Goal: Task Accomplishment & Management: Use online tool/utility

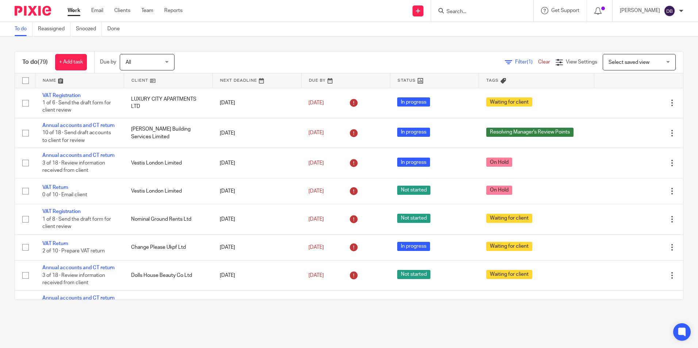
click at [471, 7] on form at bounding box center [485, 10] width 78 height 9
click at [472, 10] on input "Search" at bounding box center [479, 12] width 66 height 7
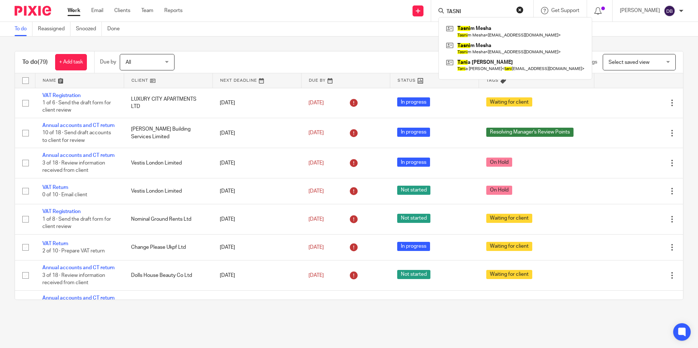
click at [471, 8] on form "TASNI" at bounding box center [485, 10] width 78 height 9
click at [469, 12] on input "TASNI" at bounding box center [479, 12] width 66 height 7
type input "TASNIM"
click button "submit" at bounding box center [0, 0] width 0 height 0
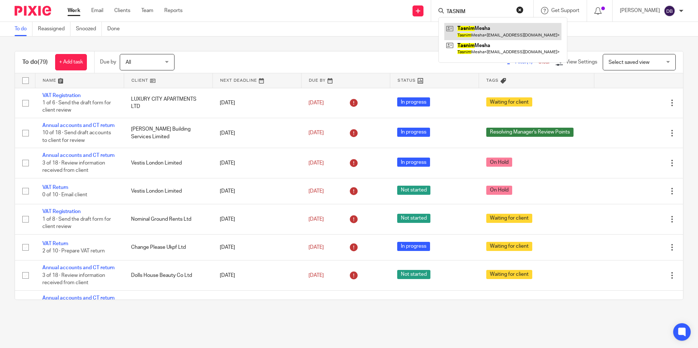
click at [493, 31] on link at bounding box center [502, 31] width 117 height 17
click at [474, 30] on link at bounding box center [502, 31] width 117 height 17
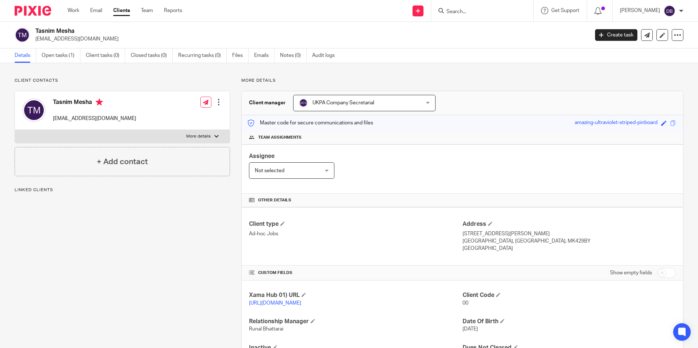
click at [481, 11] on input "Search" at bounding box center [479, 12] width 66 height 7
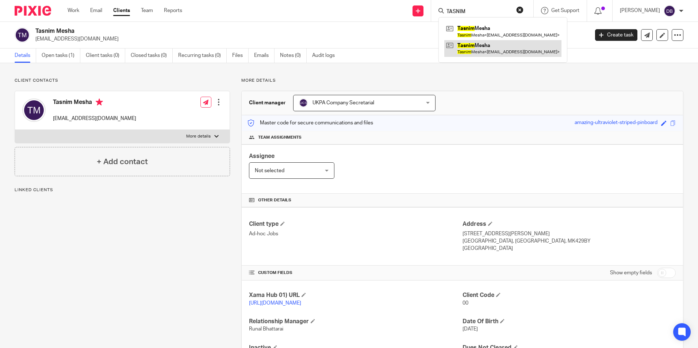
type input "TASNIM"
click at [499, 54] on link at bounding box center [502, 48] width 117 height 17
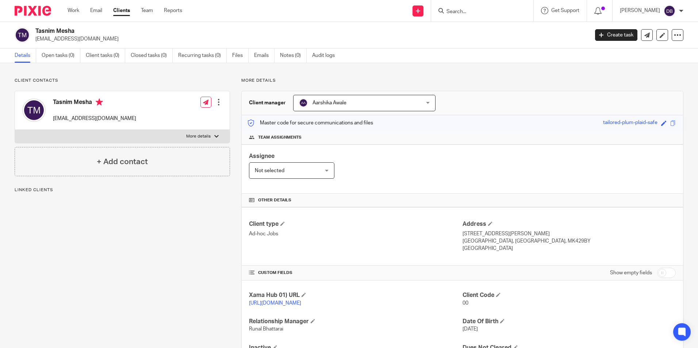
click at [483, 12] on input "Search" at bounding box center [479, 12] width 66 height 7
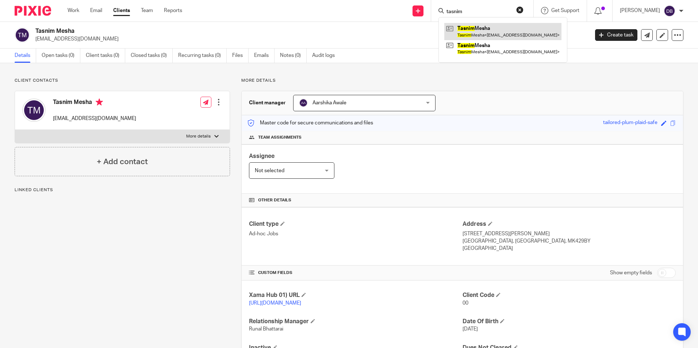
type input "tasnim"
click at [492, 30] on link at bounding box center [502, 31] width 117 height 17
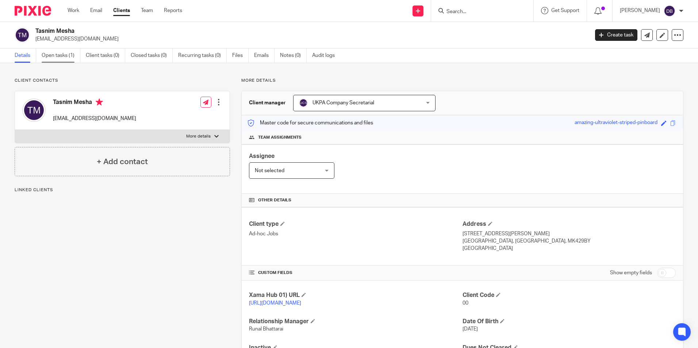
click at [57, 57] on link "Open tasks (1)" at bounding box center [61, 56] width 39 height 14
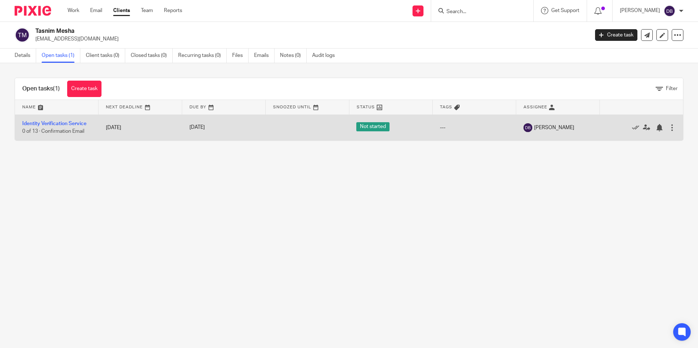
click at [51, 121] on td "Identity Verification Service 0 of 13 · Confirmation Email" at bounding box center [57, 128] width 84 height 26
click at [72, 123] on link "Identity Verification Service" at bounding box center [54, 123] width 64 height 5
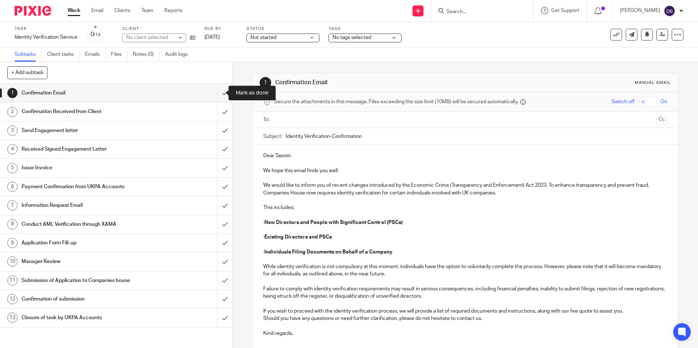
drag, startPoint x: 214, startPoint y: 92, endPoint x: 204, endPoint y: 82, distance: 14.2
click at [214, 92] on input "submit" at bounding box center [116, 93] width 232 height 18
click at [139, 55] on link "Notes (0)" at bounding box center [146, 54] width 27 height 14
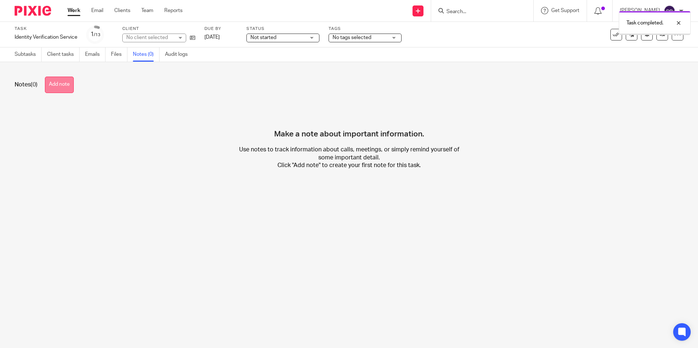
click at [65, 87] on button "Add note" at bounding box center [59, 85] width 29 height 16
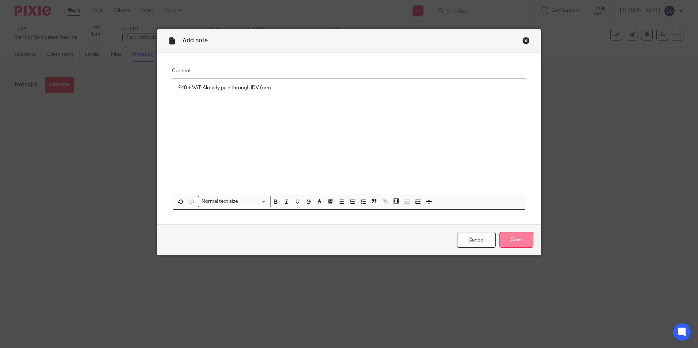
click at [514, 241] on input "Save" at bounding box center [516, 240] width 34 height 16
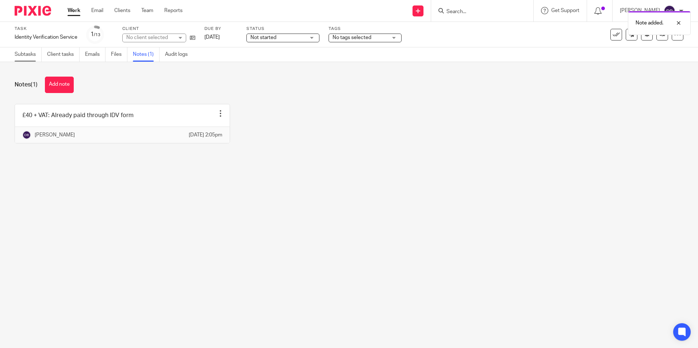
click at [28, 56] on link "Subtasks" at bounding box center [28, 54] width 27 height 14
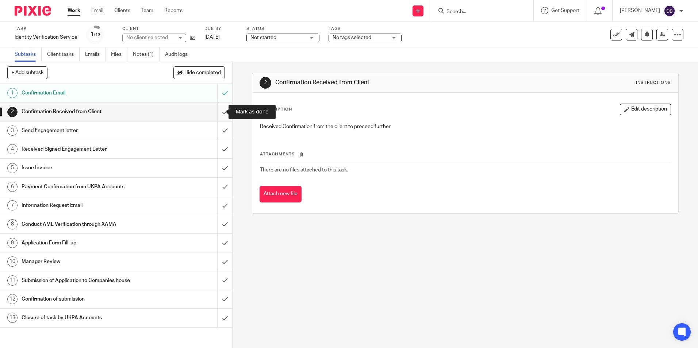
click at [217, 114] on input "submit" at bounding box center [116, 112] width 232 height 18
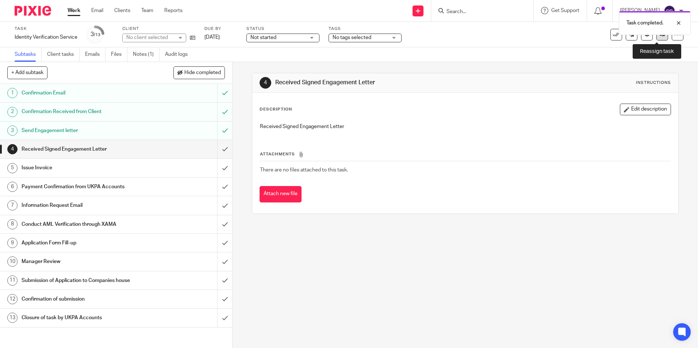
click at [660, 36] on icon at bounding box center [662, 34] width 5 height 5
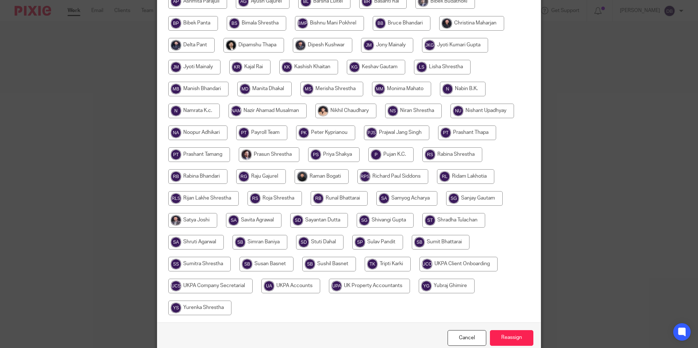
scroll to position [217, 0]
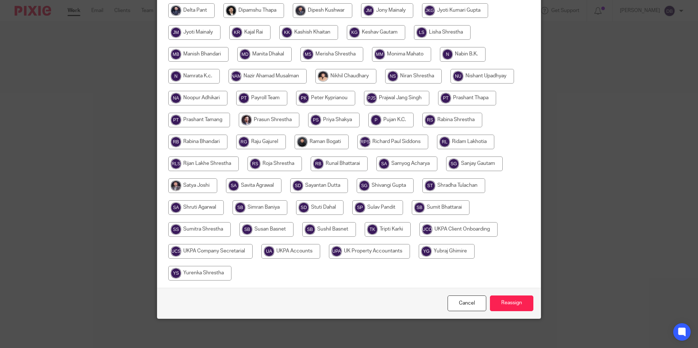
click at [303, 256] on input "radio" at bounding box center [290, 251] width 59 height 15
radio input "true"
click at [501, 297] on input "Reassign" at bounding box center [511, 304] width 43 height 16
